Goal: Transaction & Acquisition: Subscribe to service/newsletter

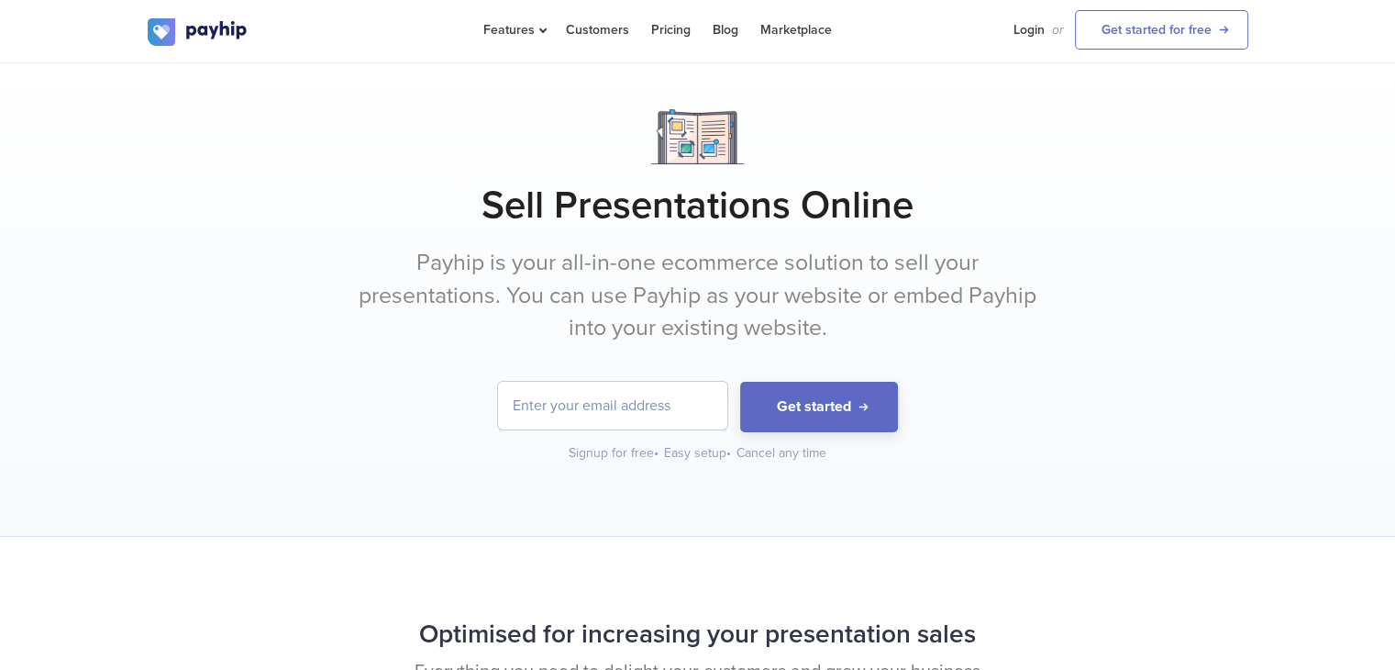
click at [589, 408] on input "email" at bounding box center [612, 406] width 229 height 48
click at [1206, 390] on form "Get started" at bounding box center [698, 407] width 1101 height 50
drag, startPoint x: 1305, startPoint y: 506, endPoint x: 1305, endPoint y: 468, distance: 38.5
click at [1305, 468] on div "Sell Presentations Online Payhip is your all-in-one ecommerce solution to sell …" at bounding box center [697, 299] width 1395 height 473
click at [1157, 29] on link "Get started for free" at bounding box center [1161, 29] width 173 height 39
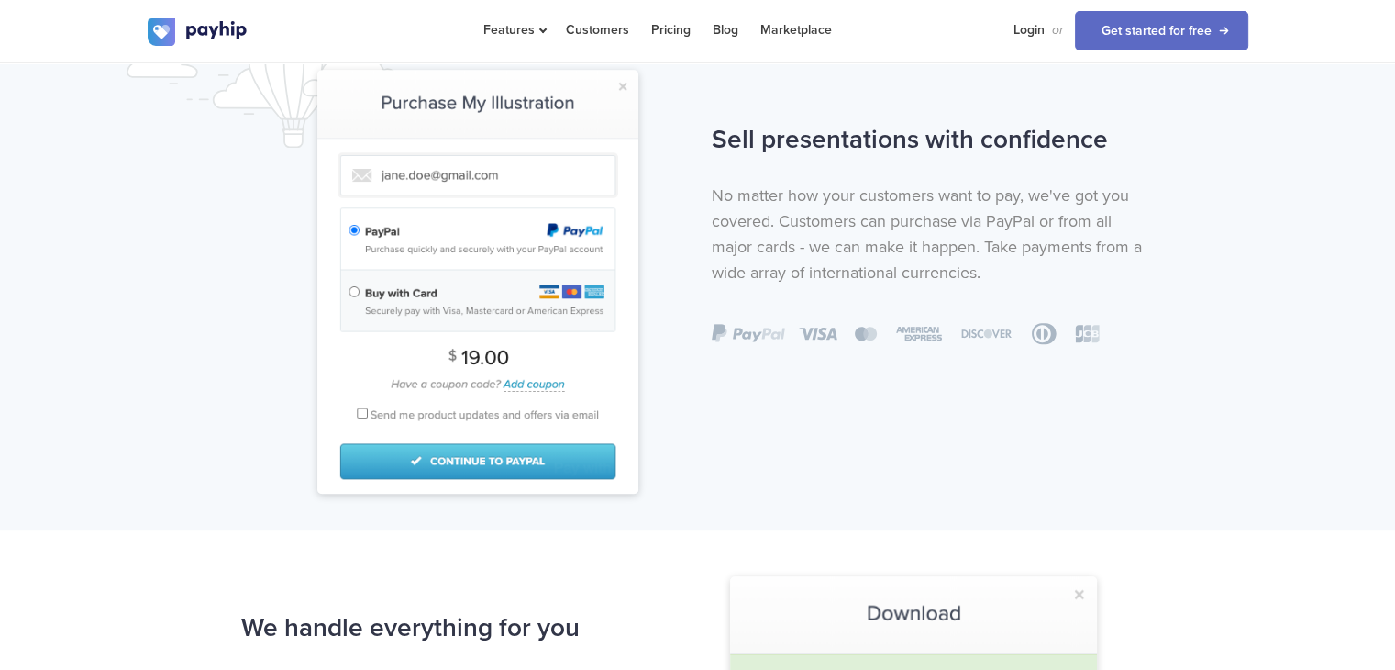
scroll to position [622, 0]
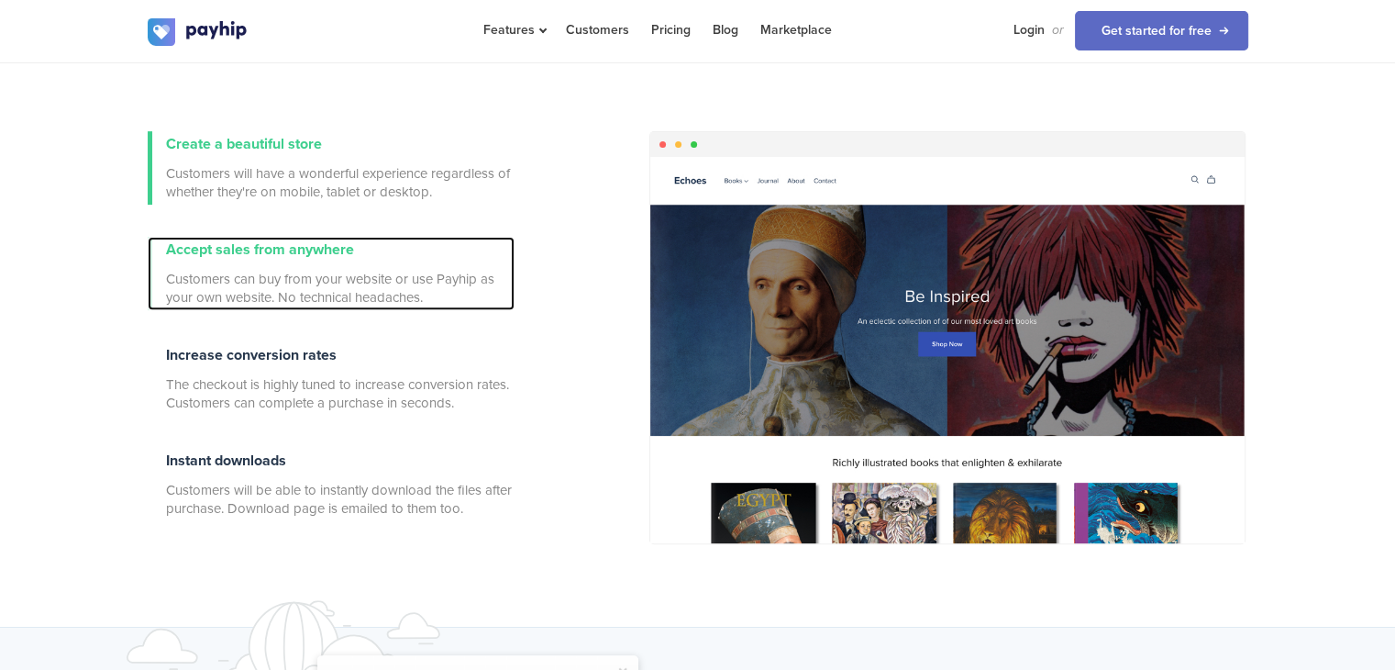
click at [279, 305] on div "Accept sales from anywhere Customers can buy from your website or use Payhip as…" at bounding box center [340, 273] width 349 height 73
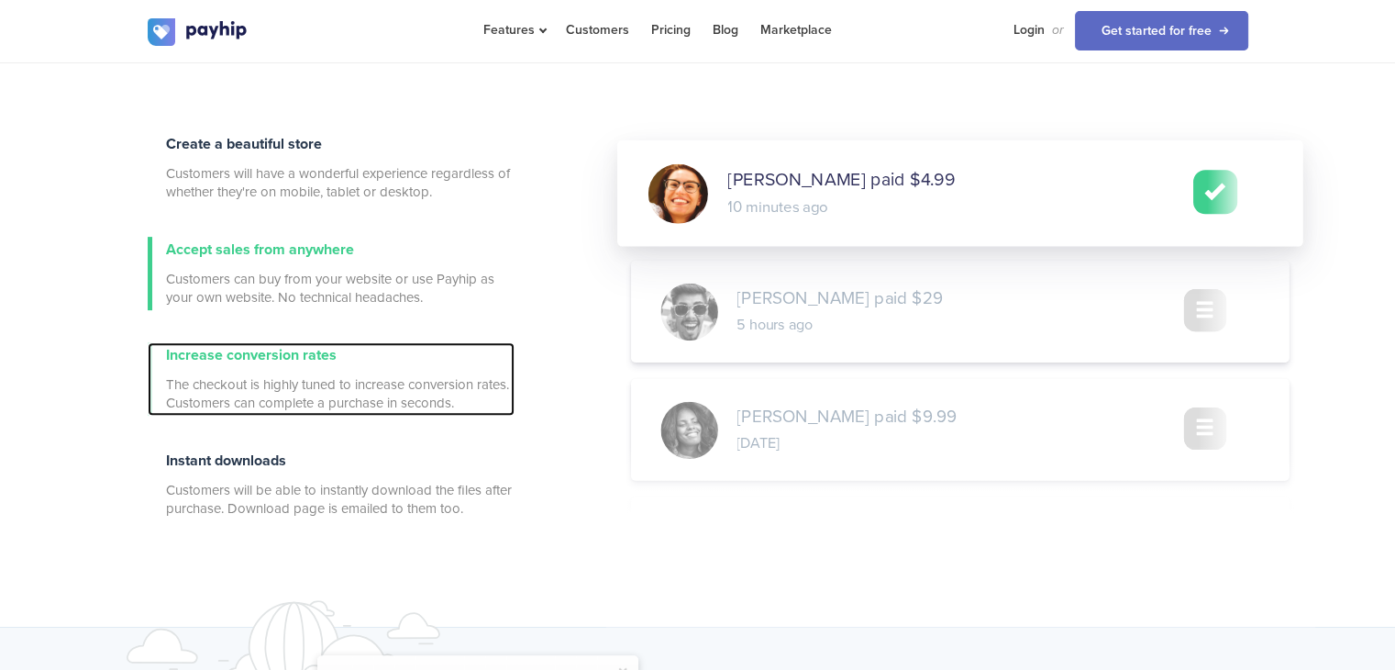
click at [272, 357] on span "Increase conversion rates" at bounding box center [251, 355] width 171 height 18
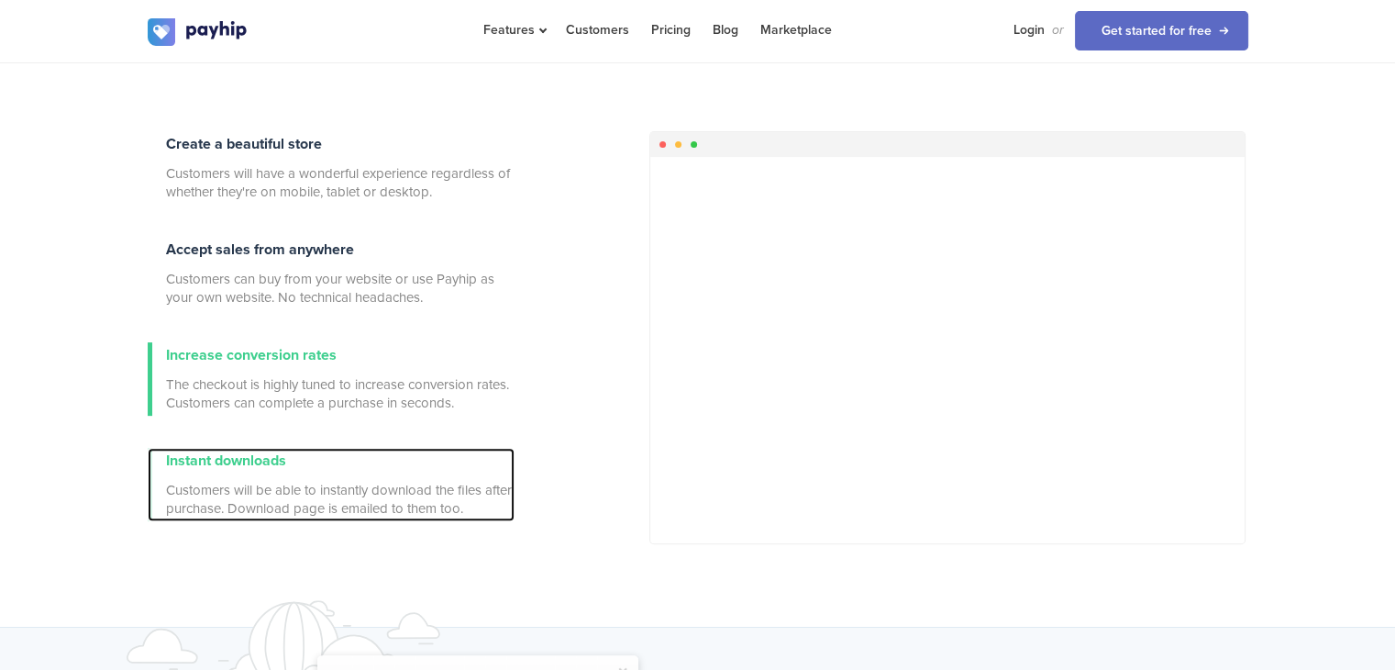
click at [273, 491] on span "Customers will be able to instantly download the files after purchase. Download…" at bounding box center [340, 499] width 349 height 37
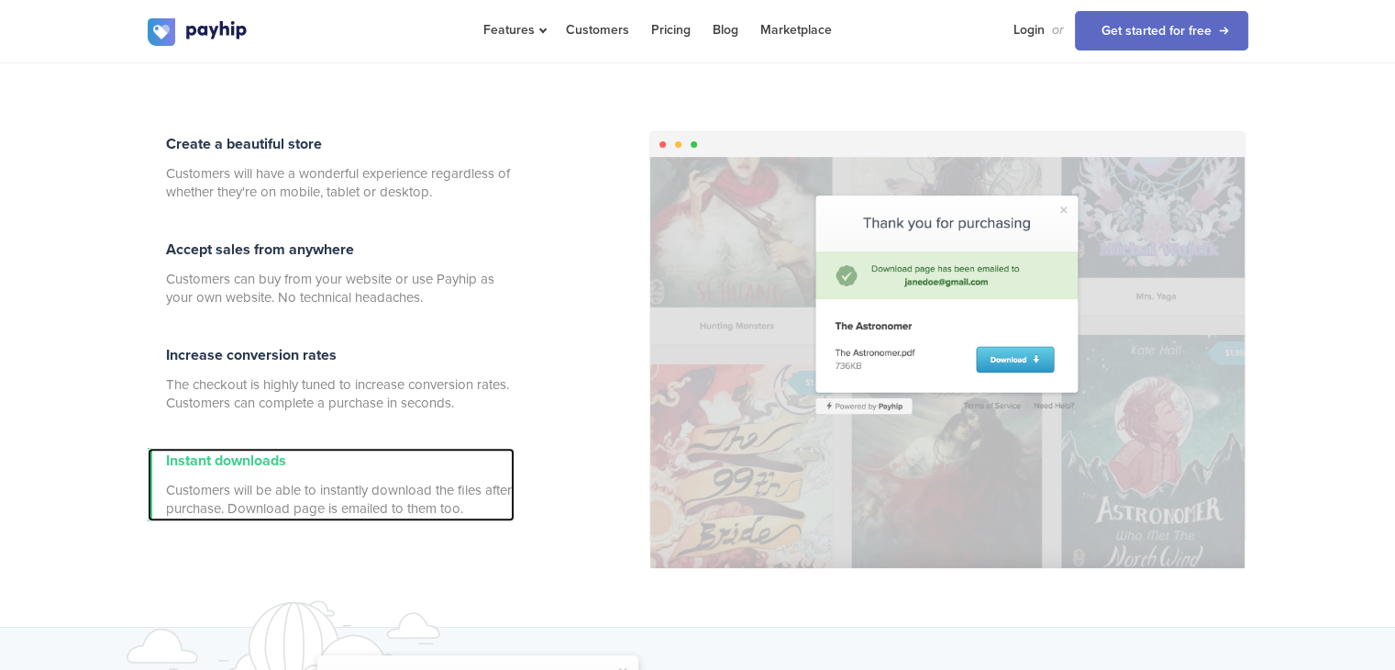
scroll to position [37, 0]
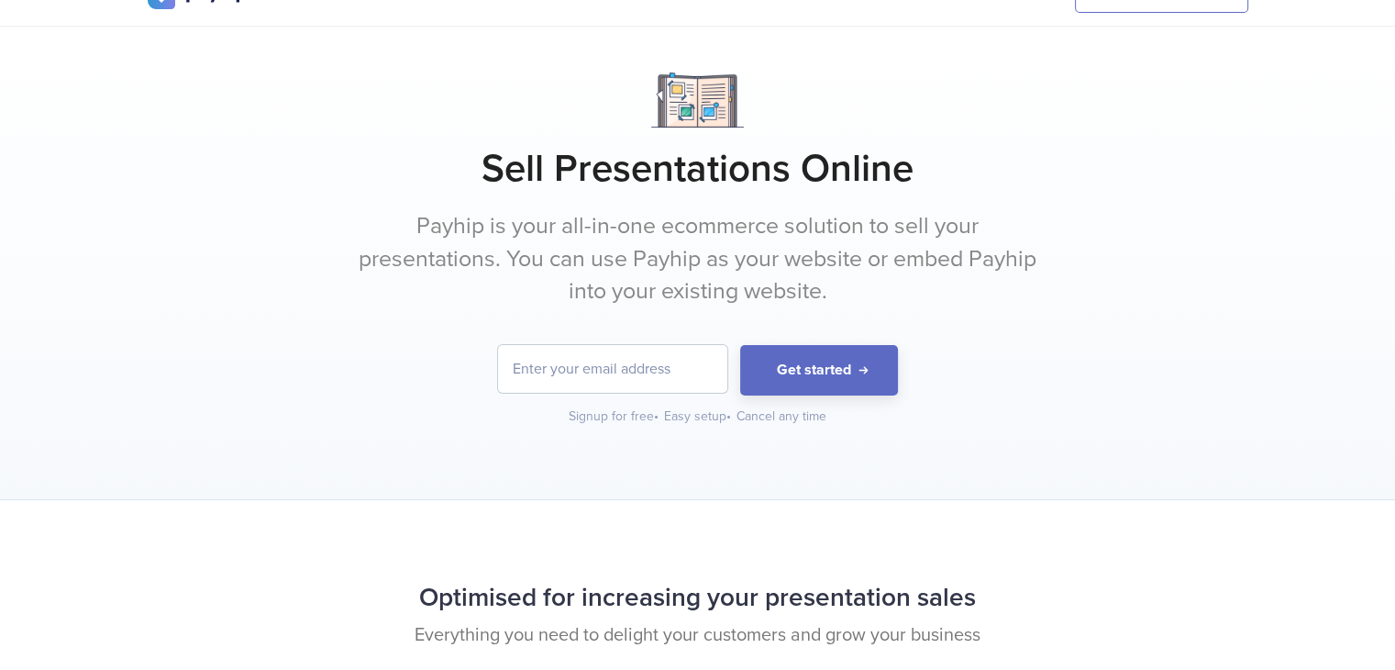
drag, startPoint x: 615, startPoint y: 360, endPoint x: 626, endPoint y: 364, distance: 11.6
click at [615, 360] on input "email" at bounding box center [612, 369] width 229 height 48
type input "[EMAIL_ADDRESS][DOMAIN_NAME]"
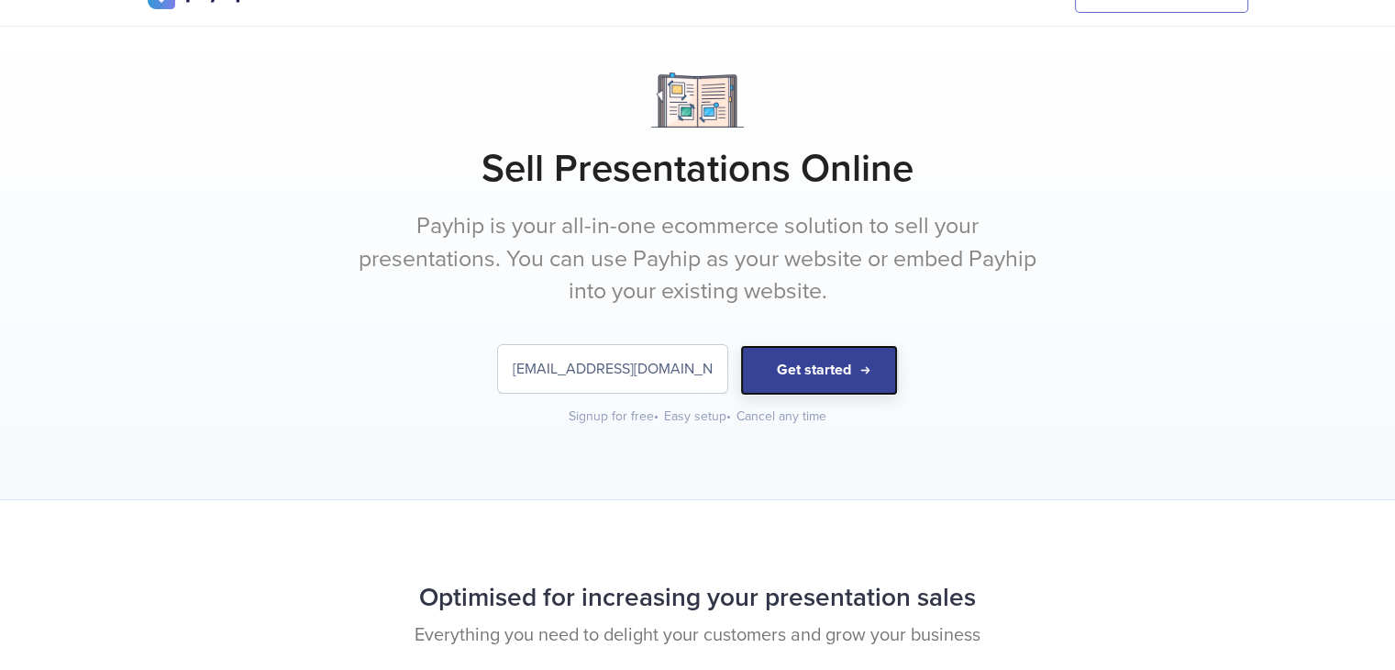
click at [769, 387] on button "Get started" at bounding box center [819, 370] width 158 height 50
click at [862, 383] on button "Get started" at bounding box center [819, 370] width 158 height 50
